Goal: Navigation & Orientation: Find specific page/section

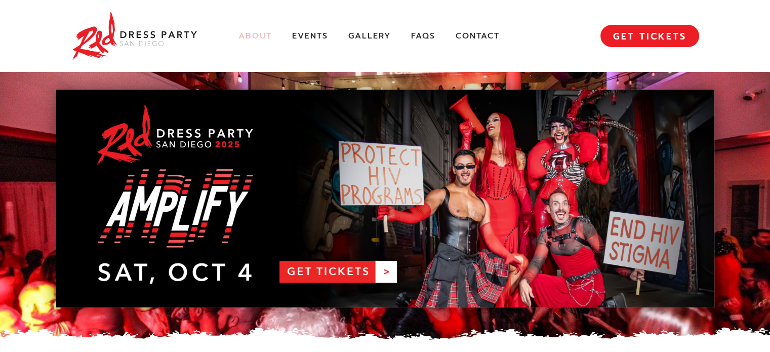
click at [263, 35] on link "About" at bounding box center [254, 36] width 33 height 11
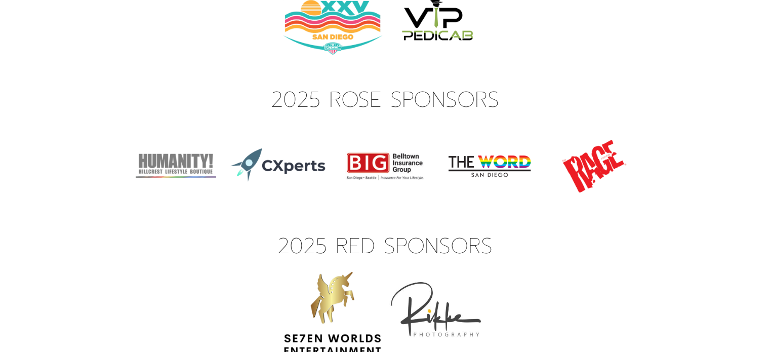
scroll to position [3544, 0]
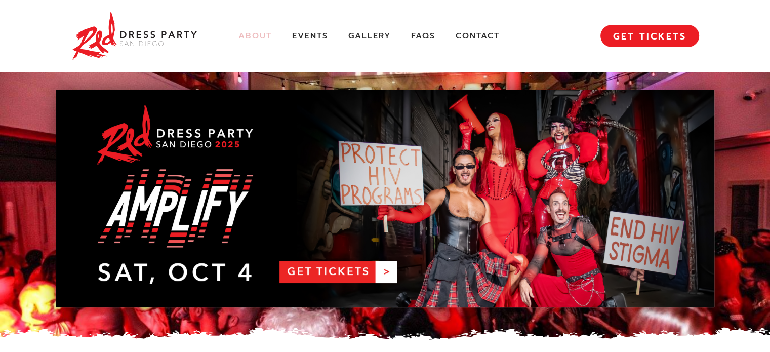
click at [251, 34] on link "About" at bounding box center [254, 36] width 33 height 11
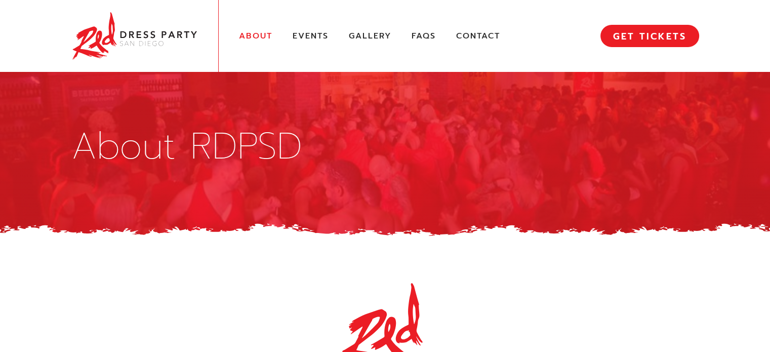
click at [145, 41] on img at bounding box center [134, 36] width 127 height 52
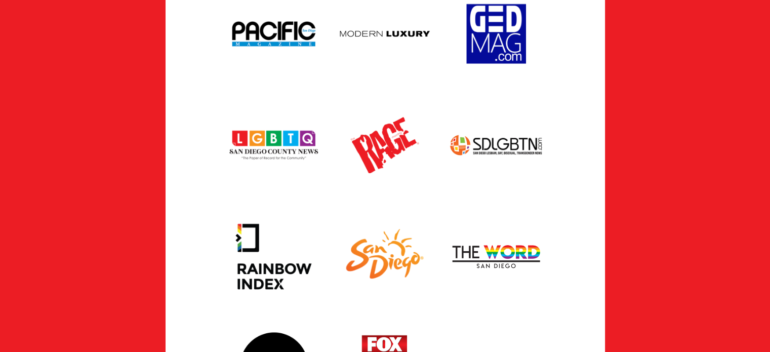
scroll to position [2329, 0]
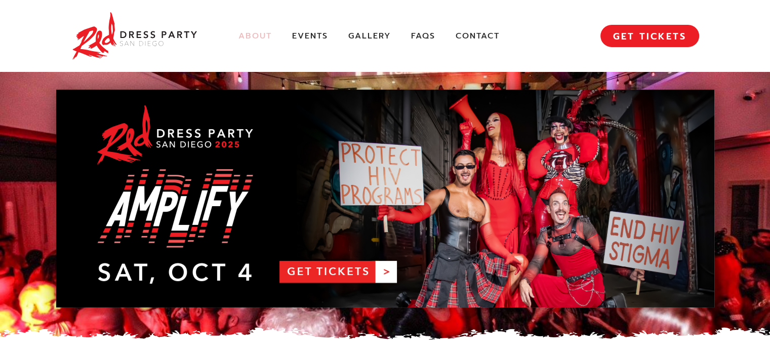
click at [255, 35] on link "About" at bounding box center [254, 36] width 33 height 11
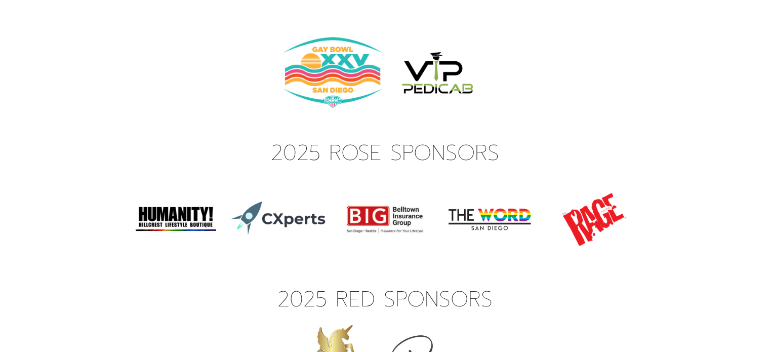
scroll to position [3291, 0]
